Goal: Obtain resource: Download file/media

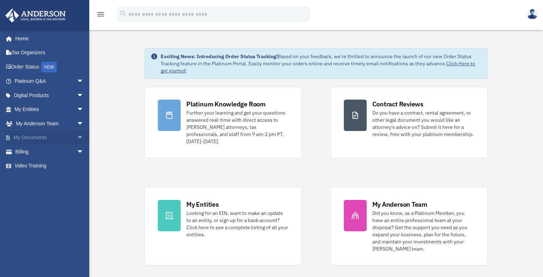
click at [77, 137] on span "arrow_drop_down" at bounding box center [84, 138] width 14 height 15
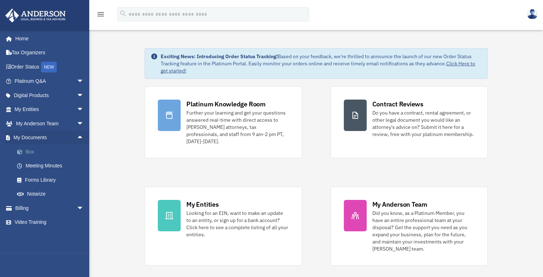
click at [32, 152] on link "Box" at bounding box center [52, 151] width 85 height 14
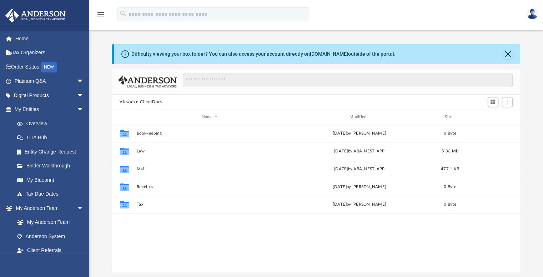
scroll to position [157, 402]
click at [133, 101] on button "Viewable-ClientDocs" at bounding box center [141, 102] width 42 height 6
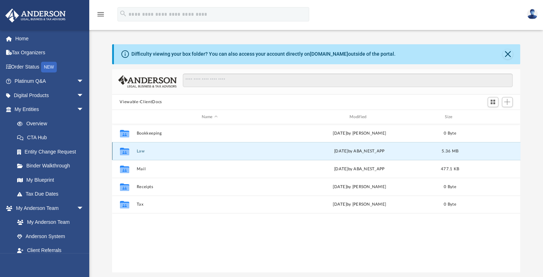
click at [154, 149] on button "Law" at bounding box center [209, 151] width 146 height 5
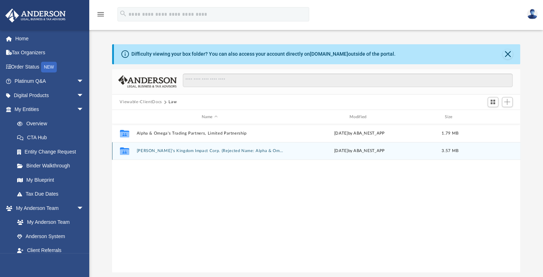
click at [192, 149] on button "Yeshua's Kingdom Impact Corp. (Rejected Name: Alpha & Omega Legacies Corp)" at bounding box center [209, 151] width 146 height 5
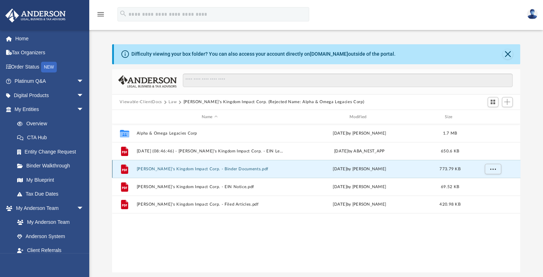
click at [228, 168] on button "Yeshua's Kingdom Impact Corp. - Binder Documents.pdf" at bounding box center [209, 169] width 146 height 5
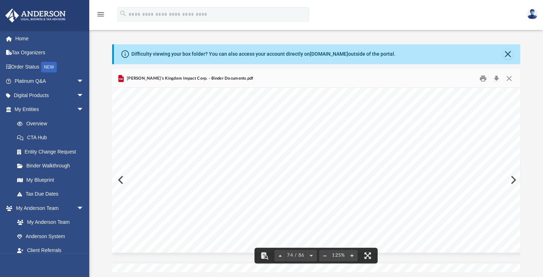
scroll to position [35145, 0]
click at [514, 181] on div "2 50 Yeshua's Kingdom Impact Corp. A Wyoming Corporation Tomas Guevara Fifty 1 …" at bounding box center [347, 72] width 471 height 364
click at [512, 180] on div "2 50 Yeshua's Kingdom Impact Corp. A Wyoming Corporation Tomas Guevara Fifty 1 …" at bounding box center [347, 72] width 471 height 364
click at [511, 180] on div "2 50 Yeshua's Kingdom Impact Corp. A Wyoming Corporation Tomas Guevara Fifty 1 …" at bounding box center [347, 72] width 471 height 364
click at [514, 179] on div "2 50 Yeshua's Kingdom Impact Corp. A Wyoming Corporation Tomas Guevara Fifty 1 …" at bounding box center [347, 72] width 471 height 364
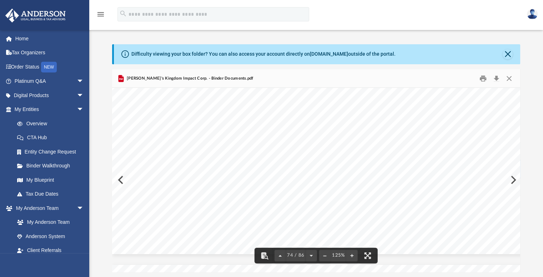
click at [515, 179] on button "Preview" at bounding box center [512, 180] width 16 height 20
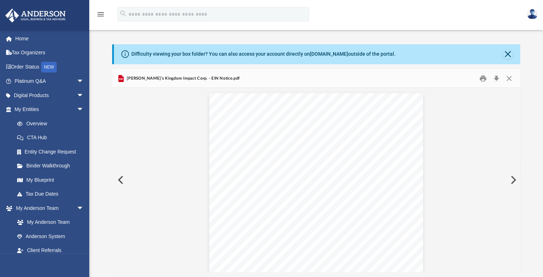
click at [514, 180] on button "Preview" at bounding box center [512, 180] width 16 height 20
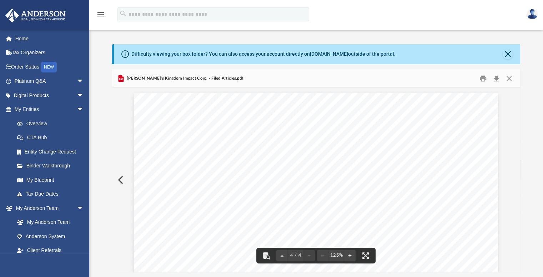
click at [121, 179] on button "Preview" at bounding box center [120, 180] width 16 height 20
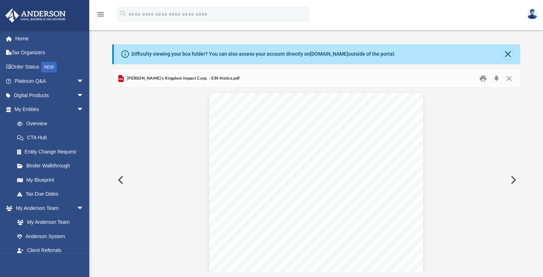
click at [121, 179] on button "Preview" at bounding box center [120, 180] width 16 height 20
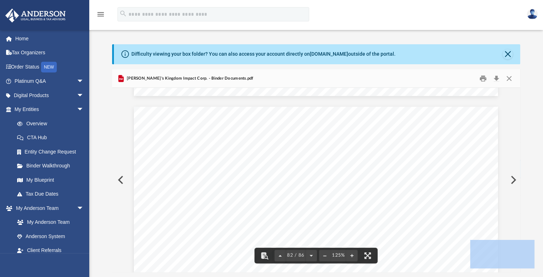
scroll to position [38247, 0]
click at [310, 257] on button "File preview" at bounding box center [310, 256] width 11 height 16
click at [280, 253] on button "File preview" at bounding box center [279, 256] width 11 height 16
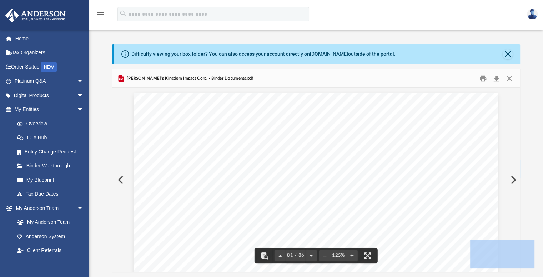
click at [280, 253] on button "File preview" at bounding box center [279, 256] width 11 height 16
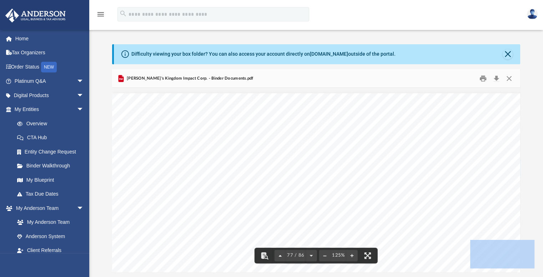
click at [280, 253] on button "File preview" at bounding box center [279, 256] width 11 height 16
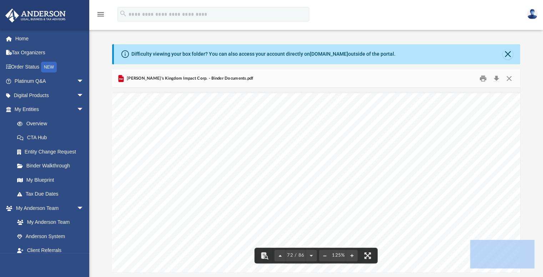
click at [280, 253] on button "File preview" at bounding box center [279, 256] width 11 height 16
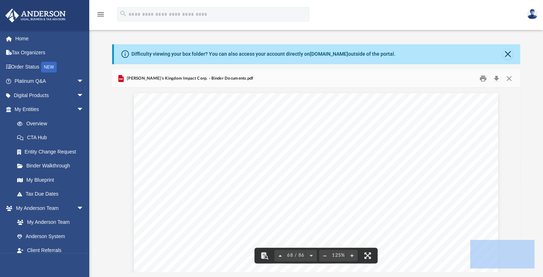
scroll to position [31785, 0]
click at [280, 252] on button "File preview" at bounding box center [279, 256] width 11 height 16
click at [279, 251] on button "File preview" at bounding box center [279, 256] width 11 height 16
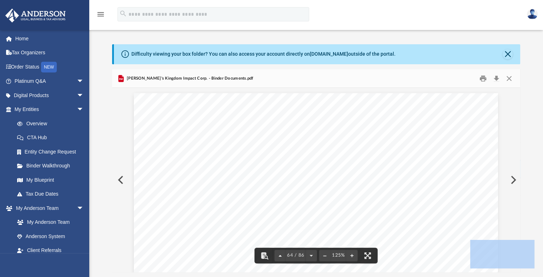
scroll to position [30340, 0]
